Goal: Find specific page/section: Find specific page/section

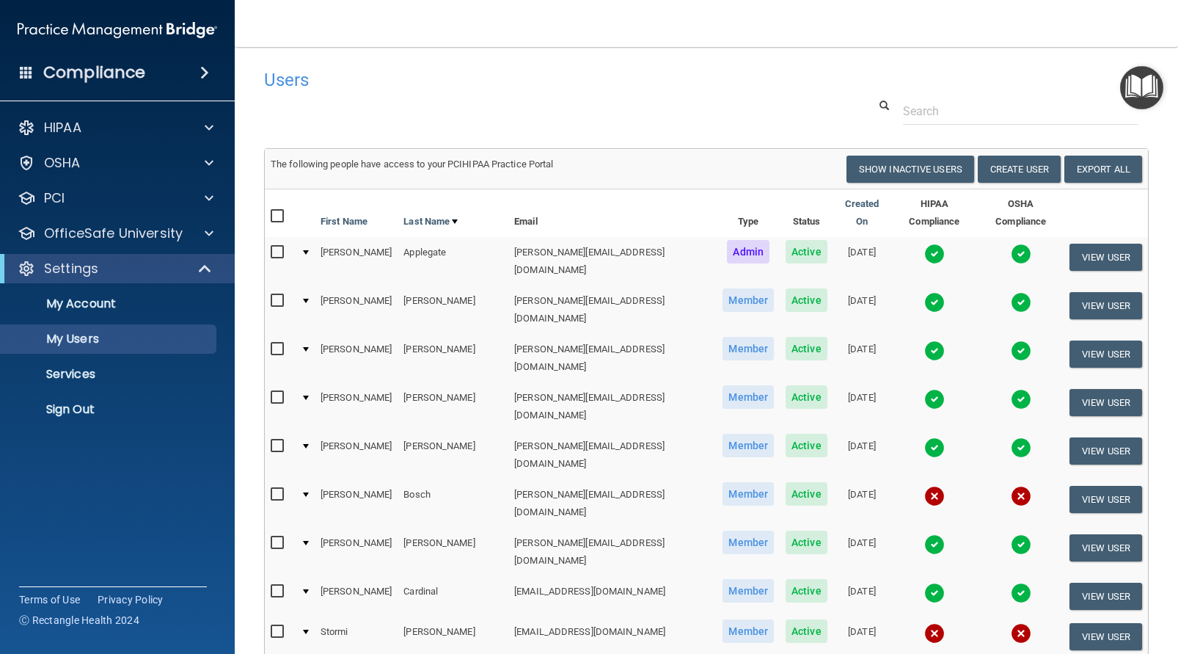
select select "20"
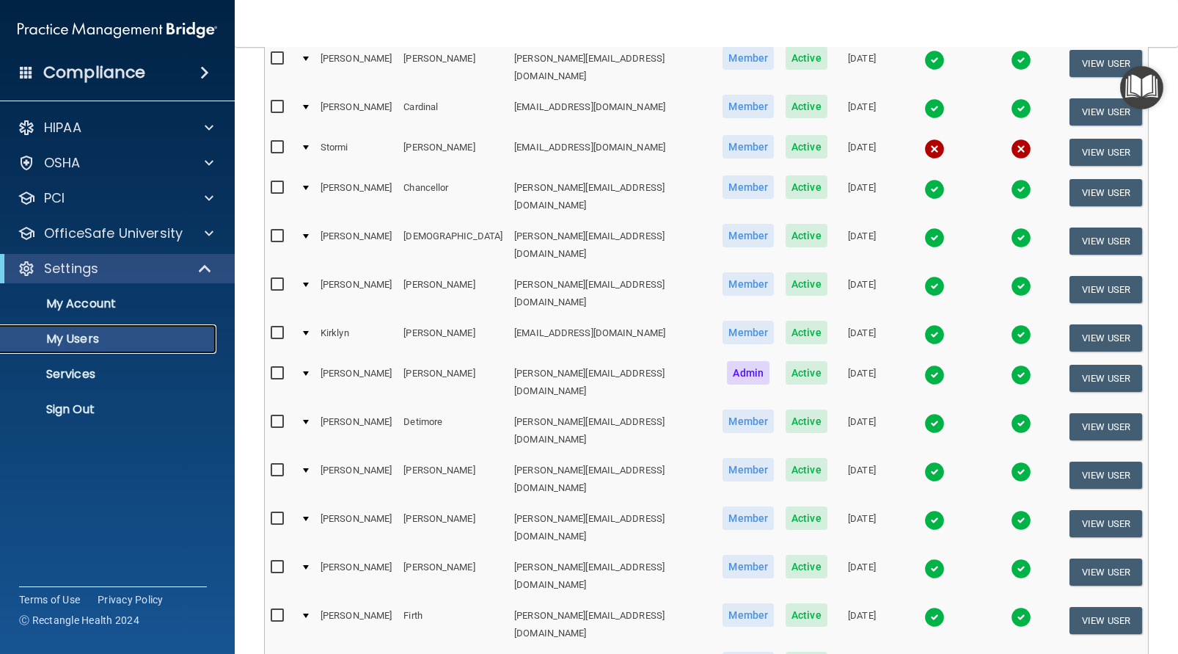
scroll to position [488, 0]
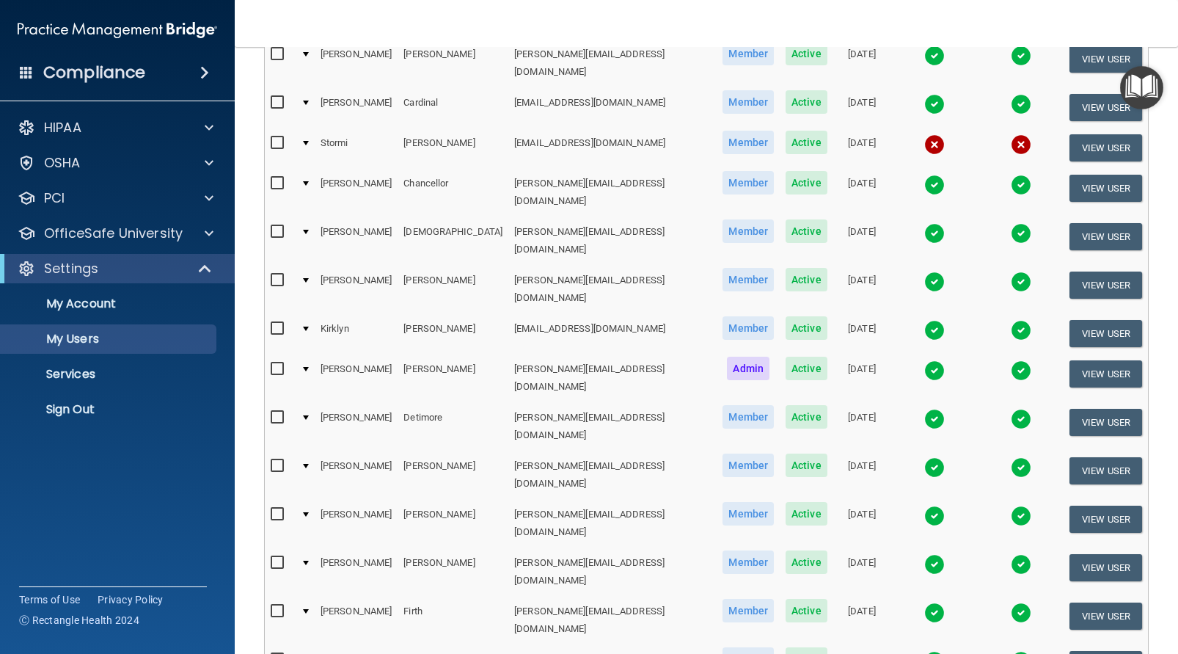
select select "20"
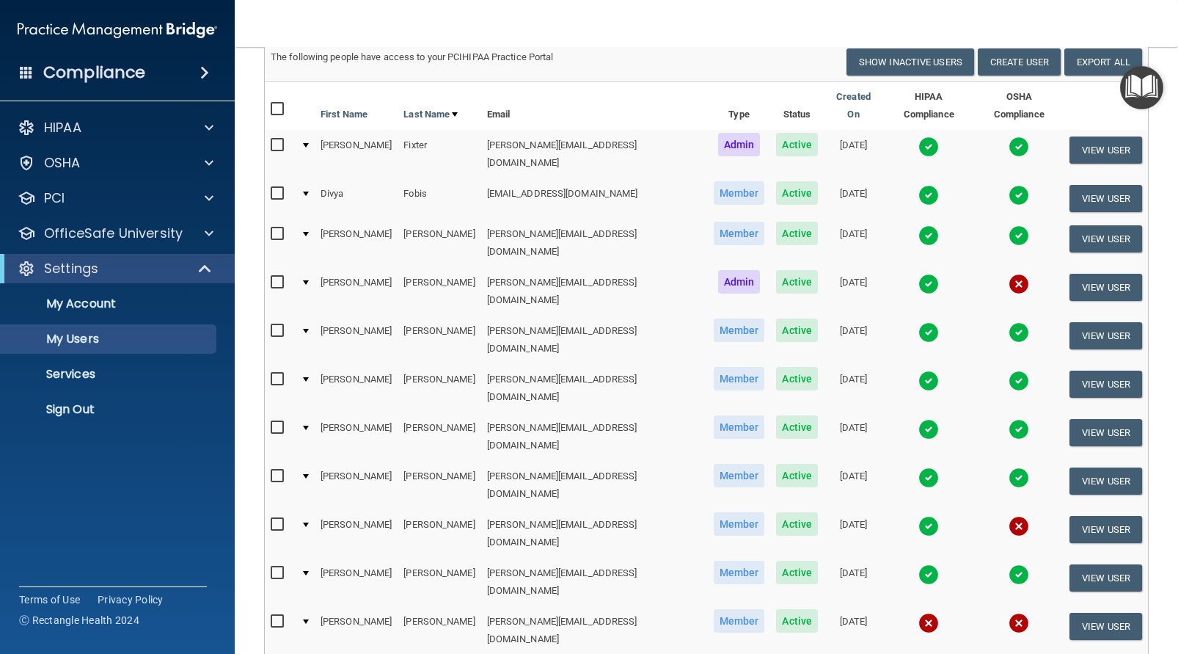
scroll to position [111, 0]
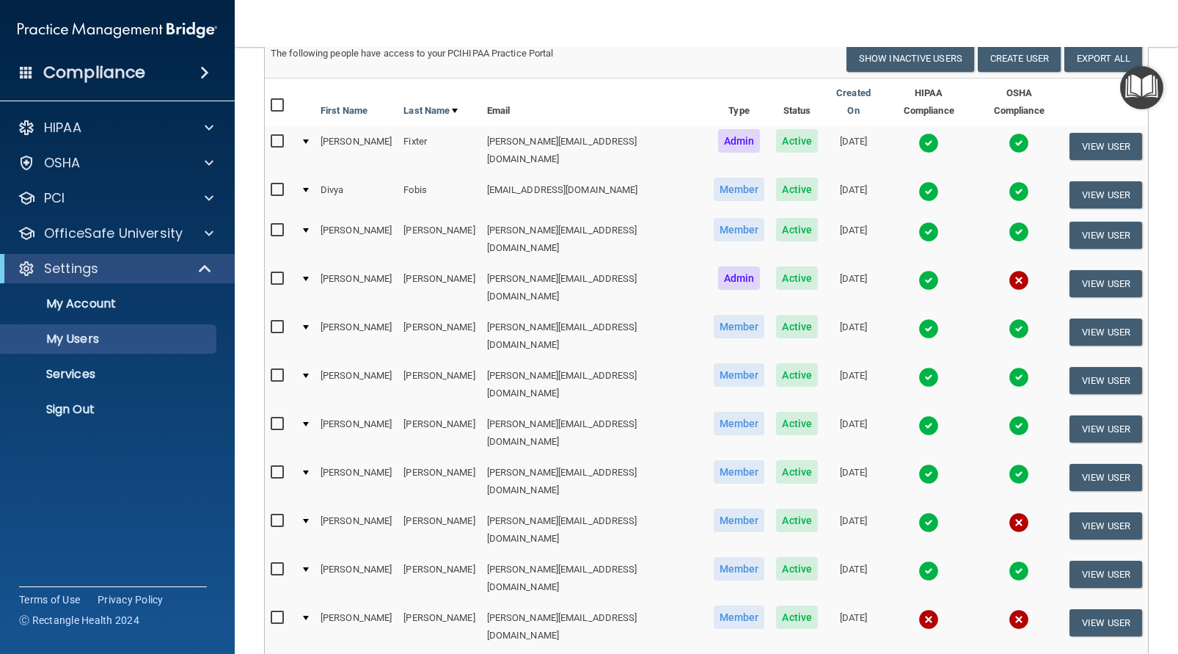
click at [308, 263] on td at bounding box center [305, 287] width 20 height 48
click at [309, 277] on div at bounding box center [306, 279] width 6 height 4
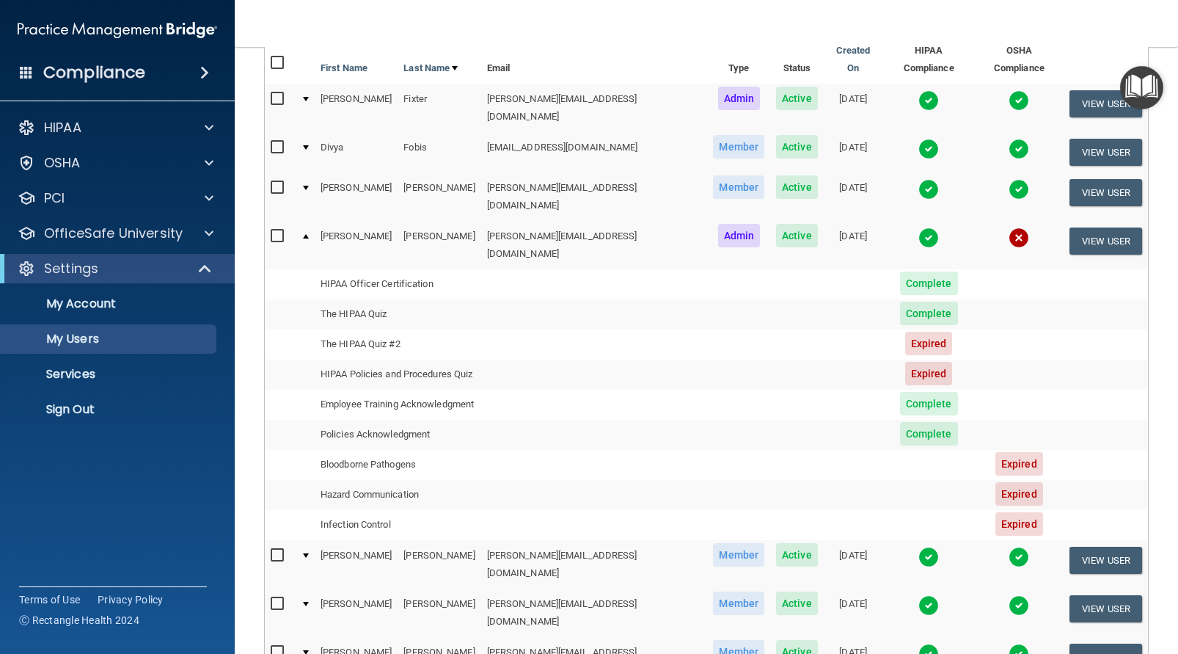
scroll to position [155, 0]
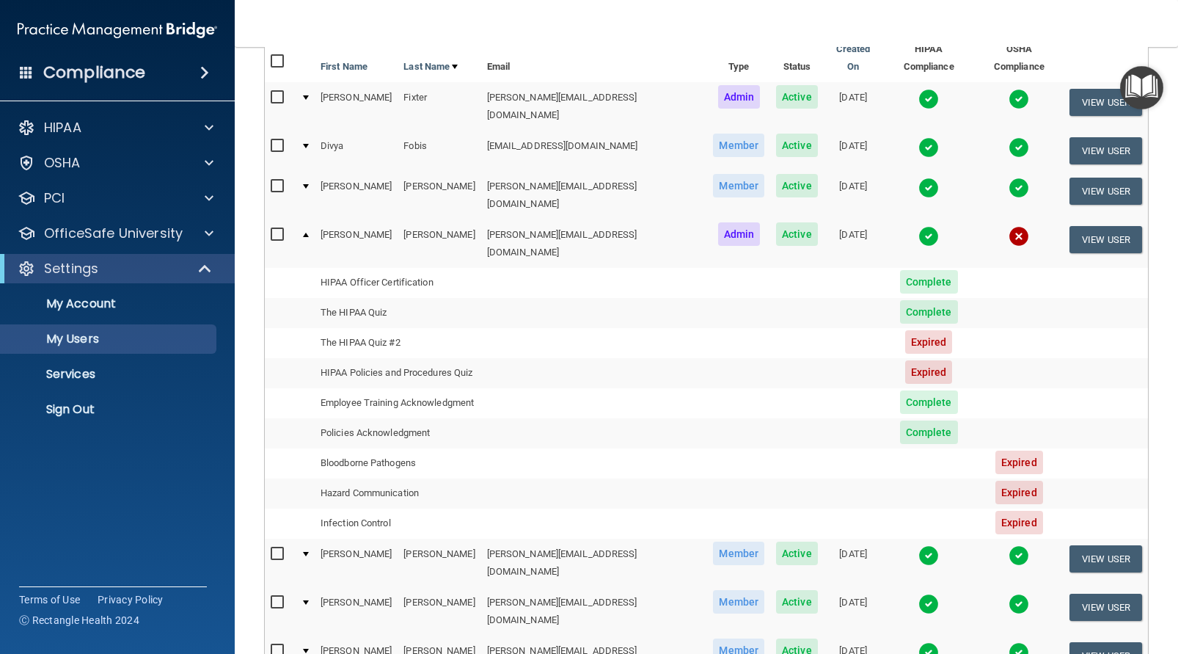
click at [308, 233] on div at bounding box center [306, 235] width 6 height 4
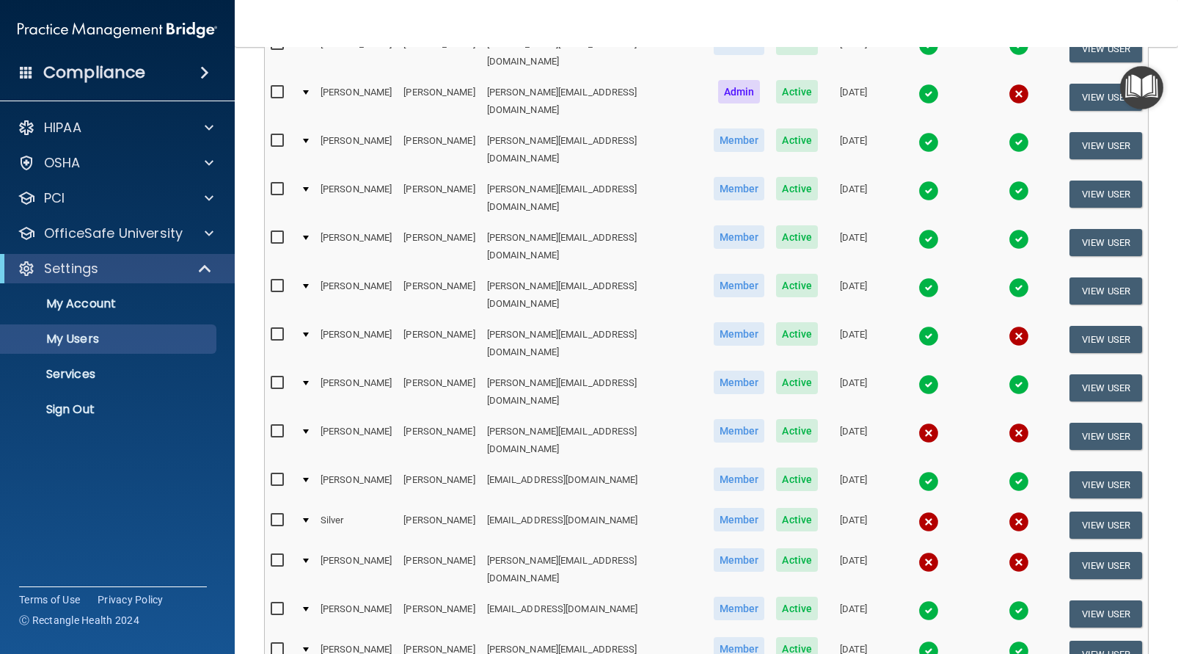
scroll to position [299, 0]
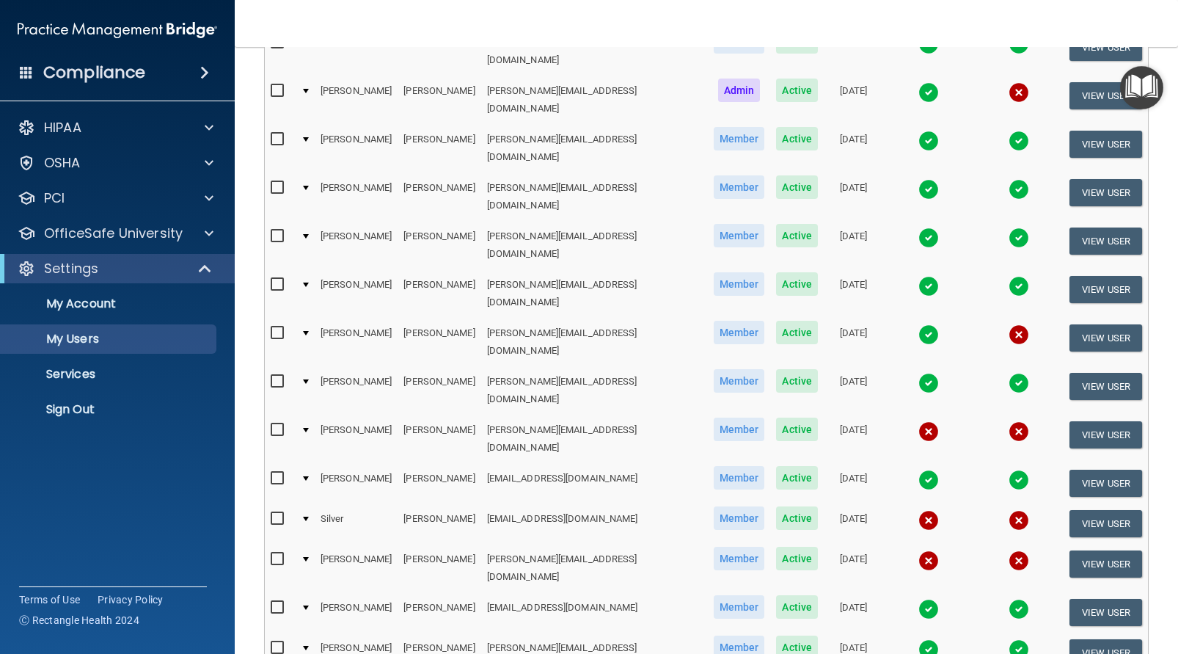
click at [309, 331] on div at bounding box center [306, 333] width 6 height 4
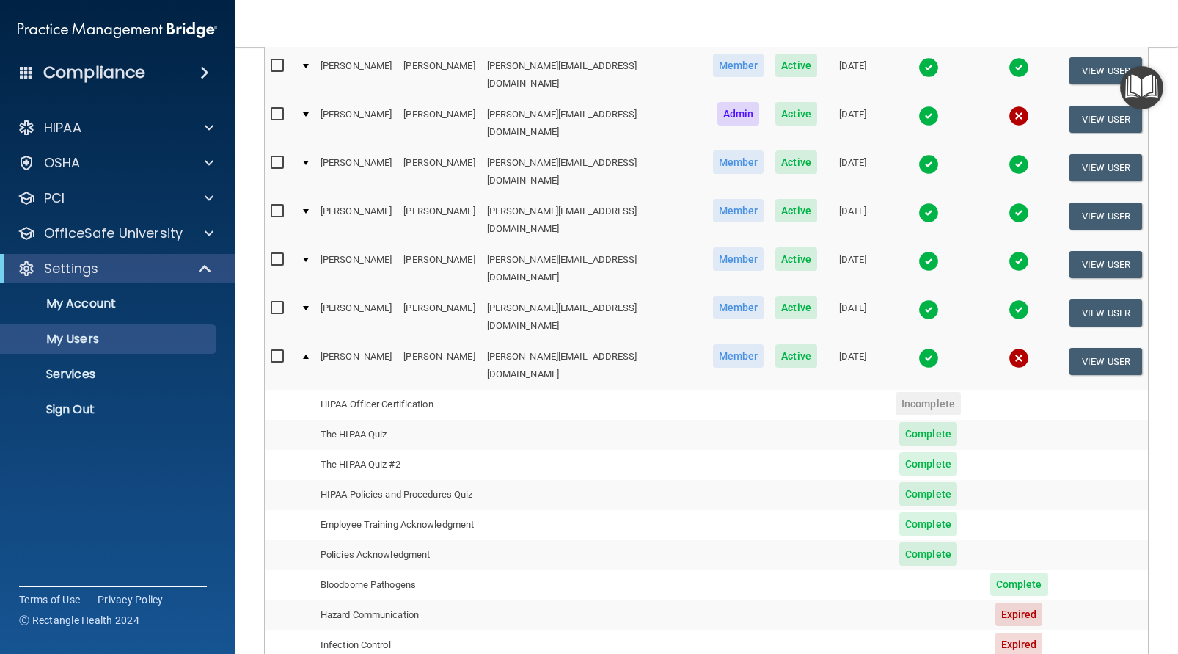
scroll to position [268, 0]
